Goal: Task Accomplishment & Management: Use online tool/utility

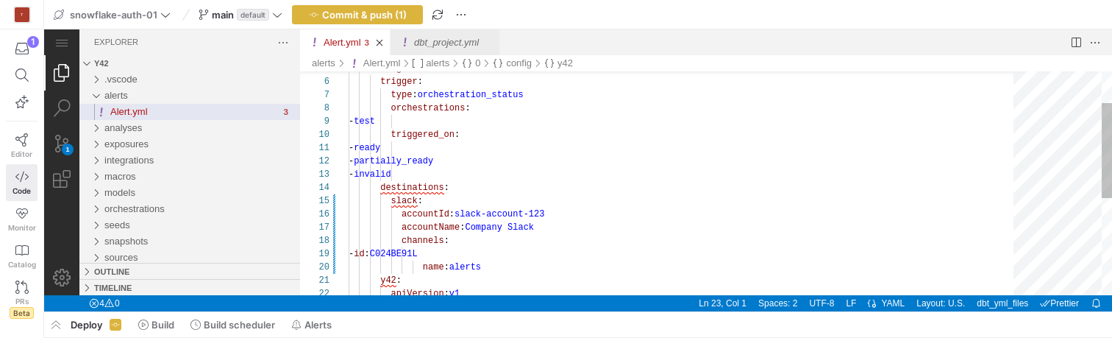
scroll to position [26, 0]
